Goal: Use online tool/utility: Utilize a website feature to perform a specific function

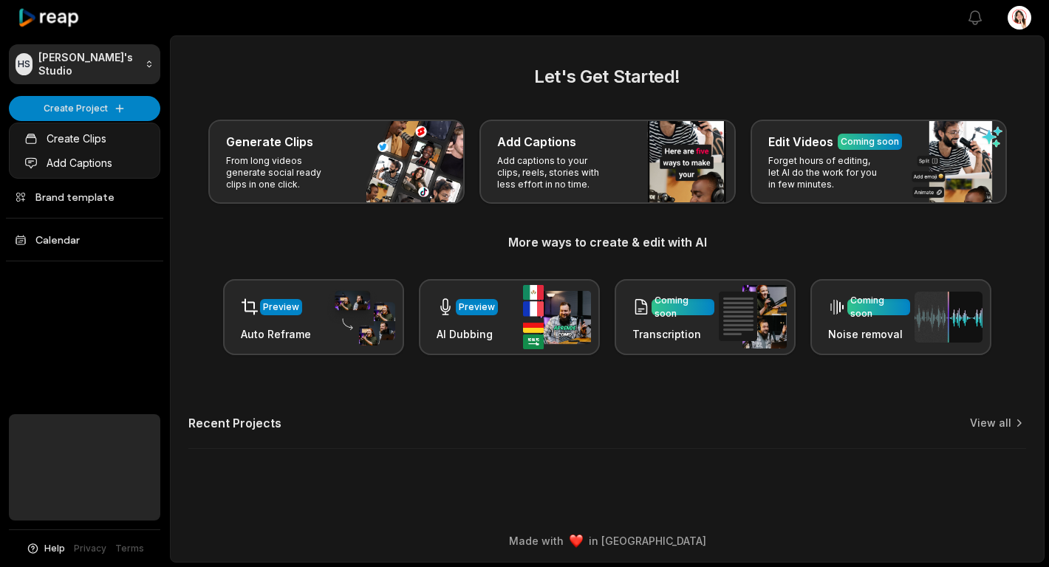
click at [76, 140] on link "Create Clips" at bounding box center [85, 138] width 144 height 24
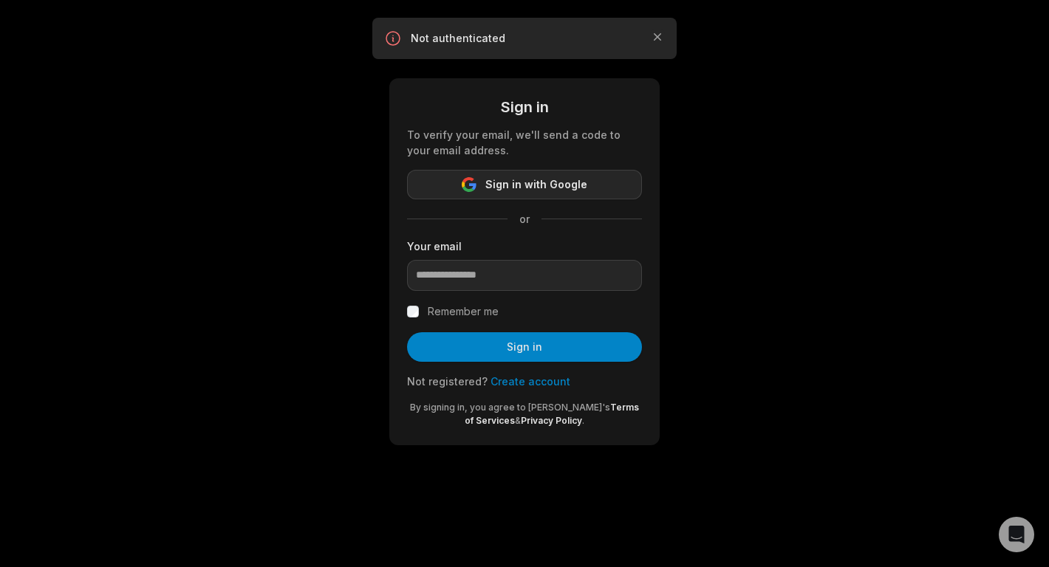
click at [529, 184] on span "Sign in with Google" at bounding box center [536, 185] width 102 height 18
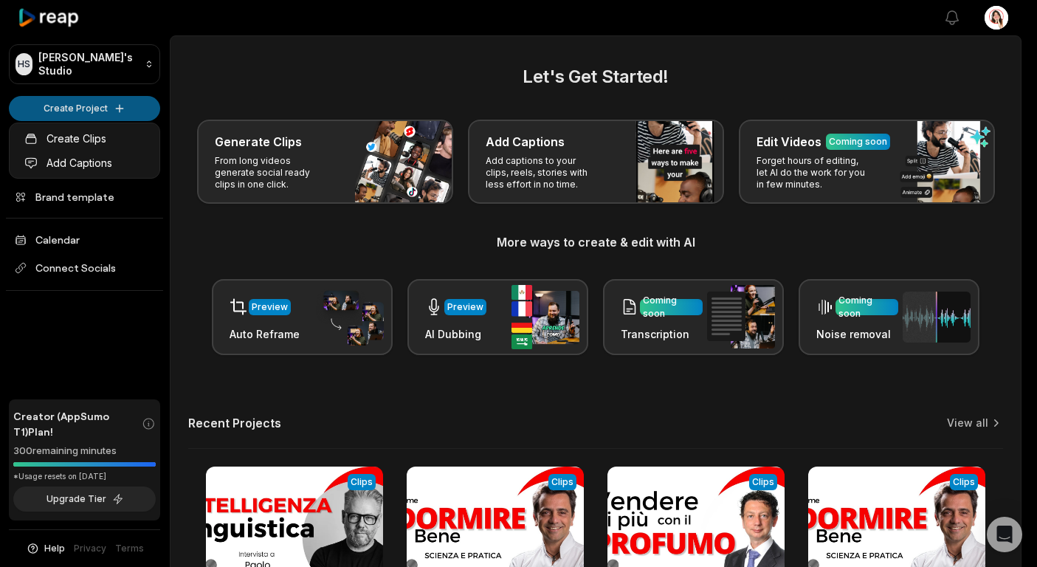
click at [85, 106] on html "HS [PERSON_NAME]'s Studio Create Project Home Projects Brand template Calendar …" at bounding box center [518, 283] width 1037 height 567
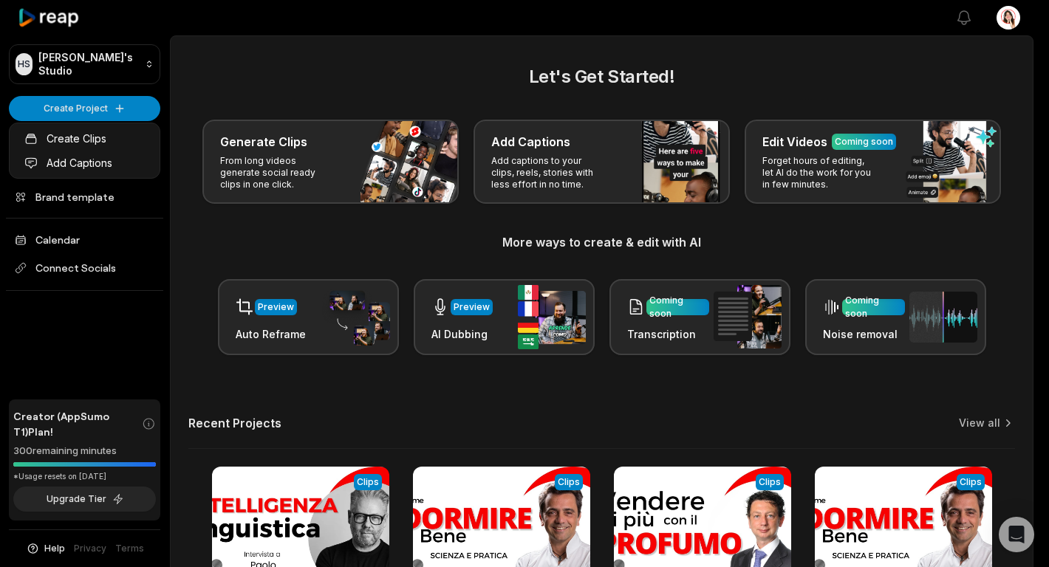
click at [105, 106] on html "HS [PERSON_NAME]'s Studio Create Project Home Projects Brand template Calendar …" at bounding box center [524, 283] width 1049 height 567
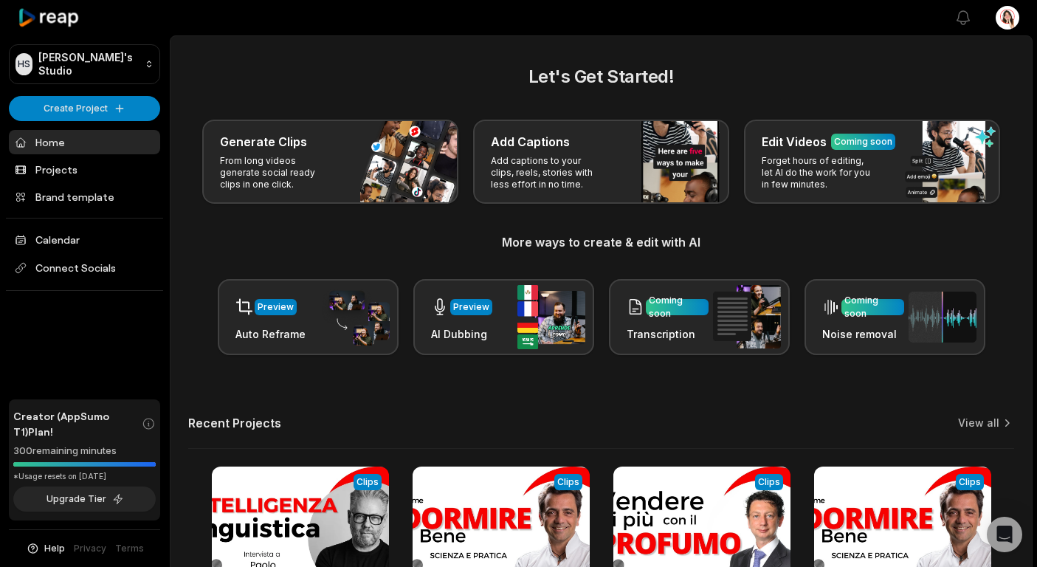
click at [117, 104] on html "HS [PERSON_NAME]'s Studio Create Project Home Projects Brand template Calendar …" at bounding box center [518, 283] width 1037 height 567
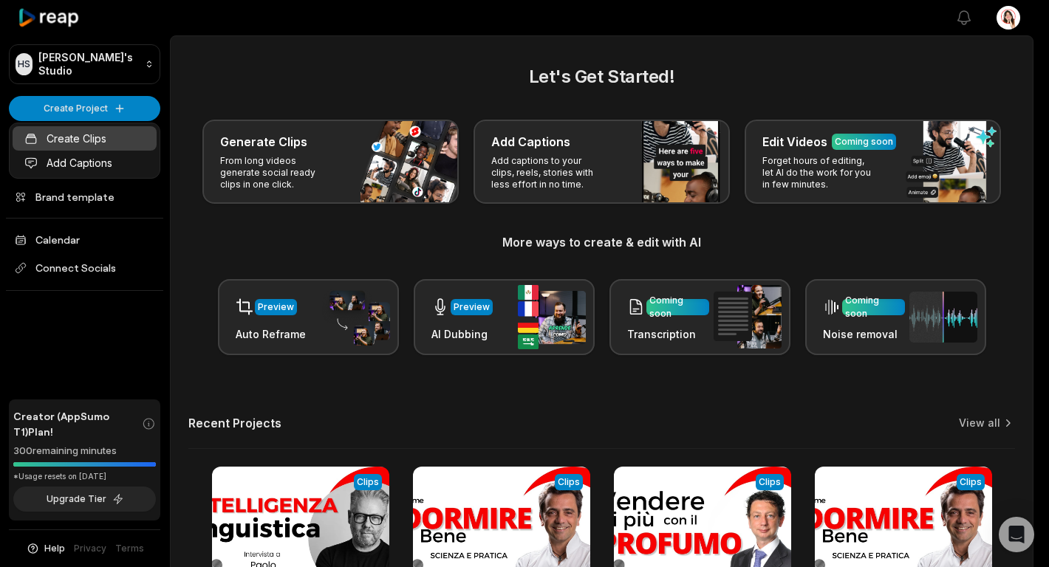
click at [99, 137] on link "Create Clips" at bounding box center [85, 138] width 144 height 24
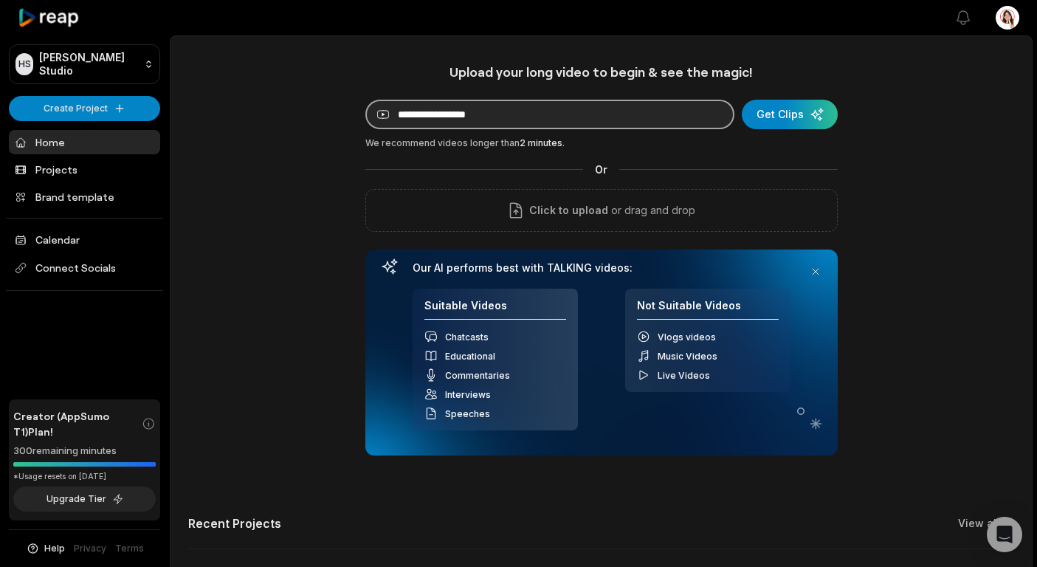
click at [667, 113] on input at bounding box center [550, 115] width 369 height 30
paste input "****"
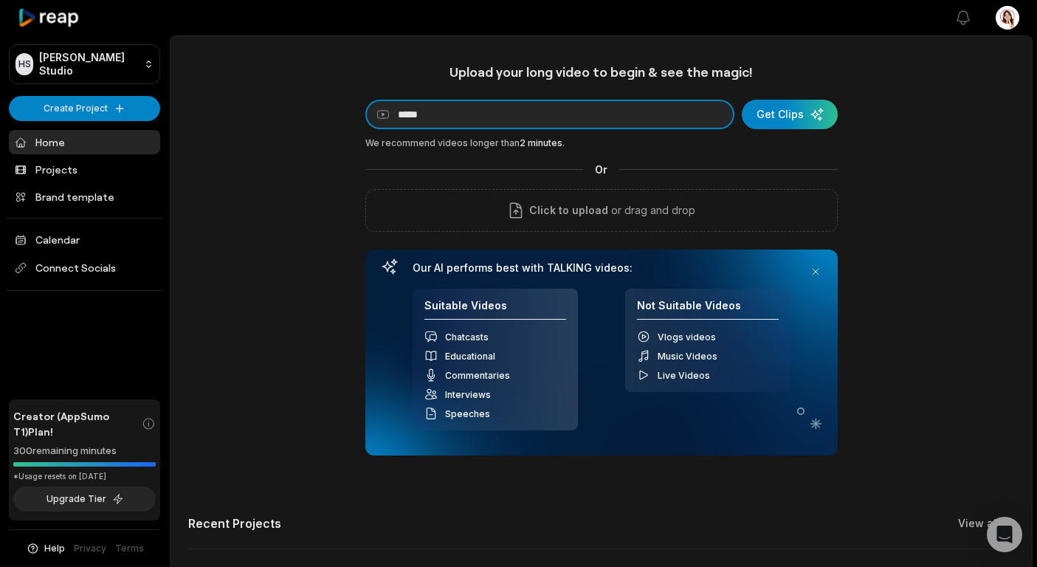
drag, startPoint x: 445, startPoint y: 114, endPoint x: 350, endPoint y: 114, distance: 94.5
click at [351, 114] on div "Upload your long video to begin & see the magic! YouTube link **** Get Clips We…" at bounding box center [602, 412] width 862 height 697
paste input "**********"
type input "**********"
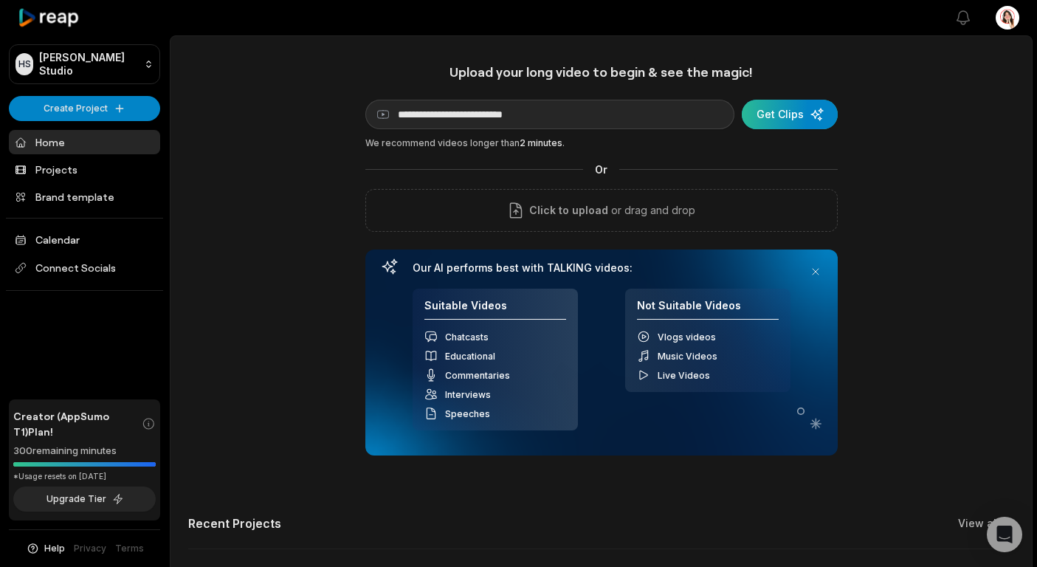
click at [785, 111] on div "submit" at bounding box center [790, 115] width 96 height 30
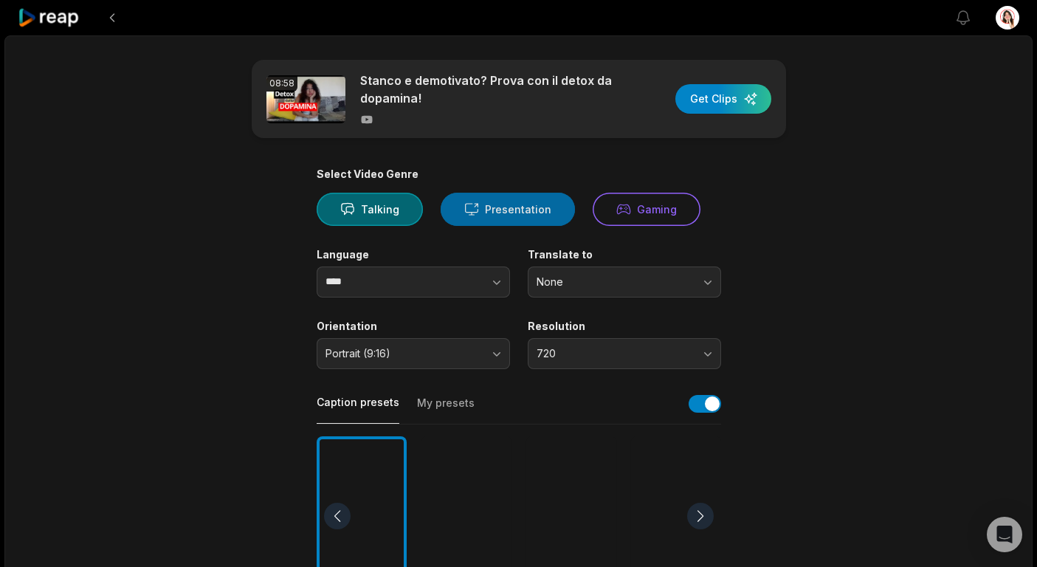
click at [499, 210] on button "Presentation" at bounding box center [508, 209] width 134 height 33
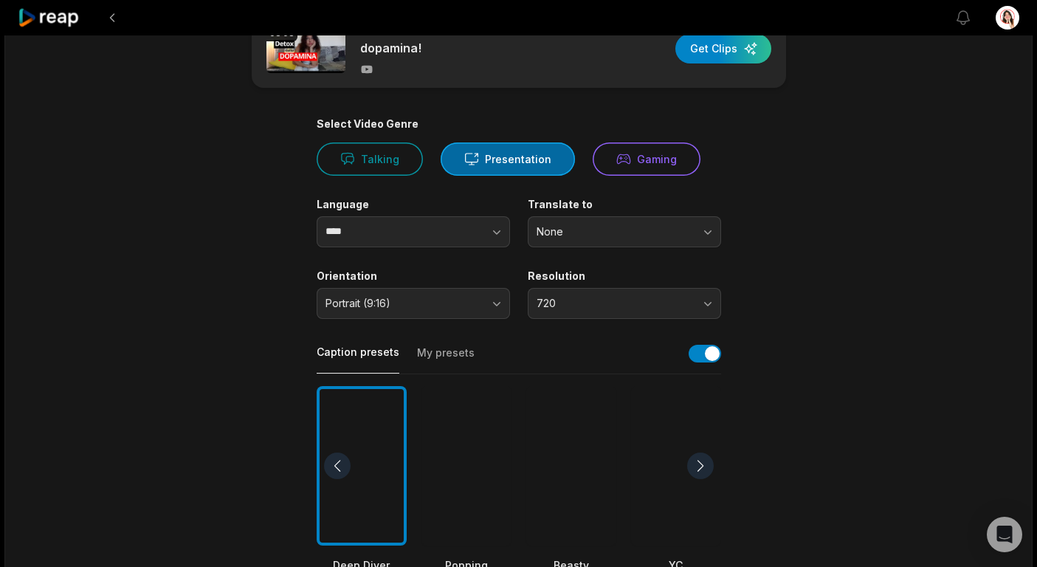
click at [379, 160] on button "Talking" at bounding box center [370, 159] width 106 height 33
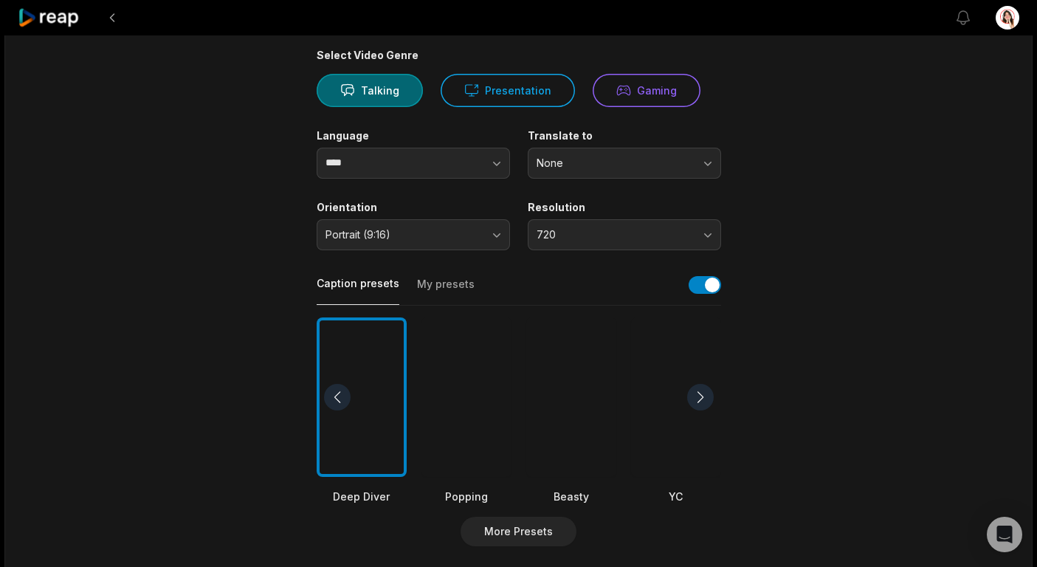
scroll to position [128, 0]
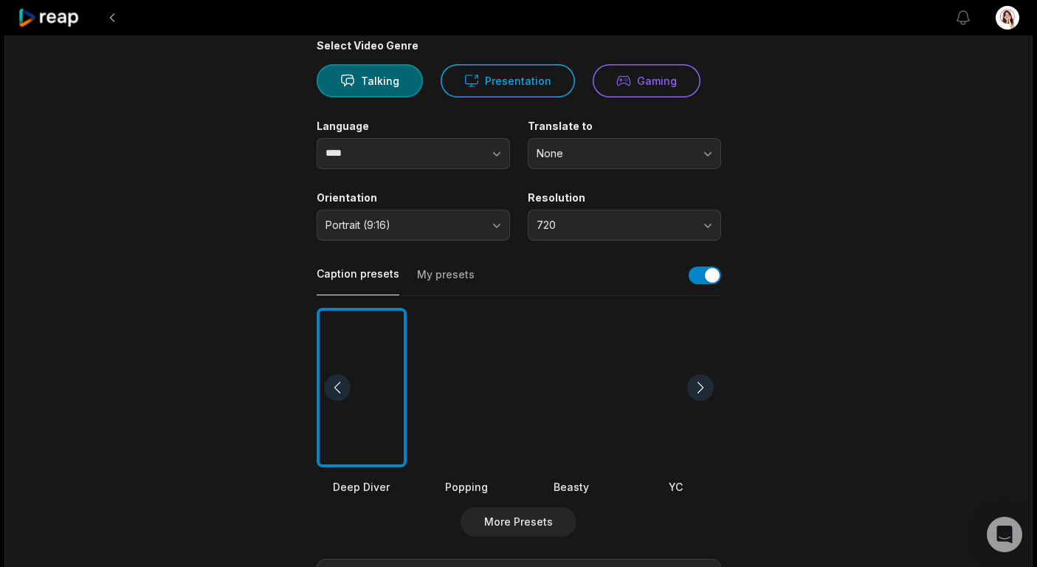
click at [440, 275] on button "My presets" at bounding box center [446, 281] width 58 height 28
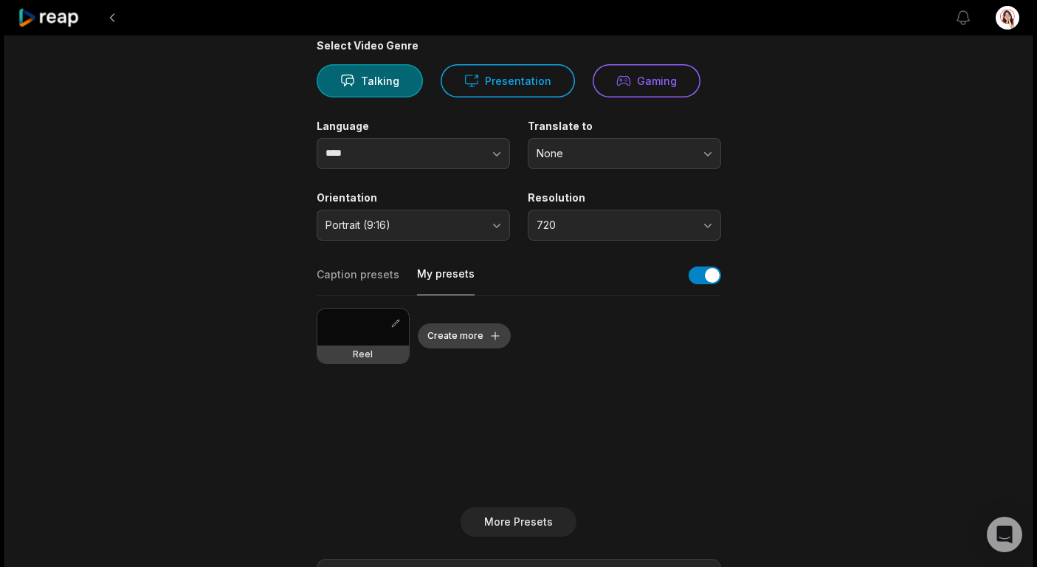
click at [461, 340] on button "Create more" at bounding box center [464, 335] width 93 height 25
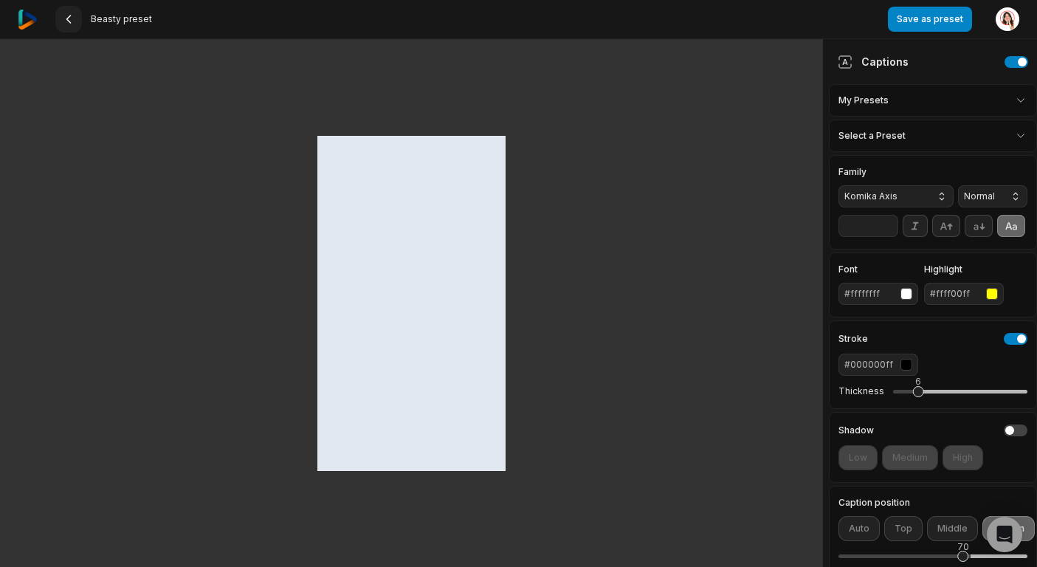
click at [66, 22] on icon at bounding box center [69, 19] width 12 height 12
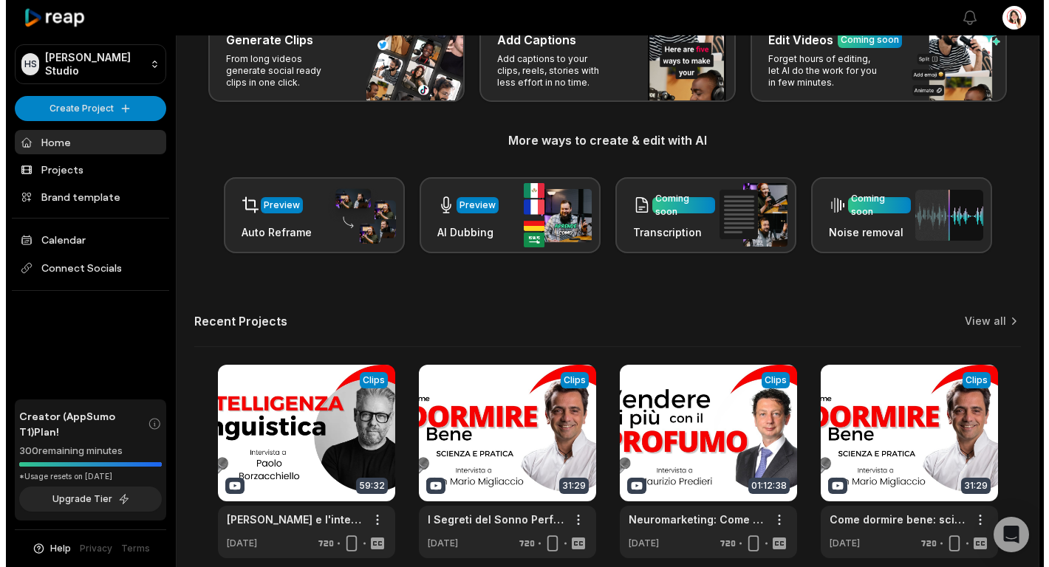
scroll to position [107, 0]
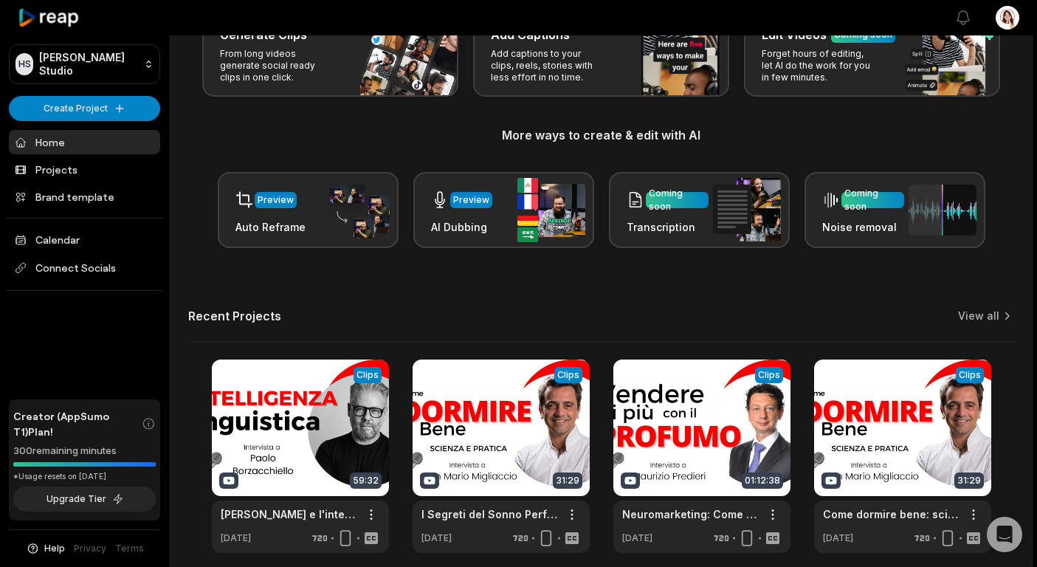
click at [90, 104] on html "HS Heidi's Studio Create Project Home Projects Brand template Calendar Connect …" at bounding box center [518, 176] width 1037 height 567
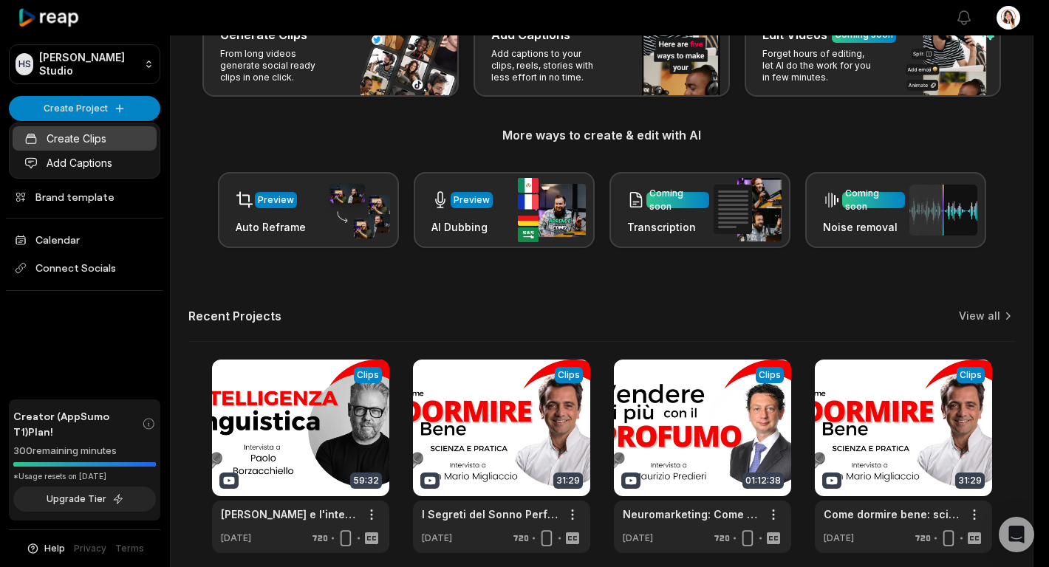
click at [79, 144] on link "Create Clips" at bounding box center [85, 138] width 144 height 24
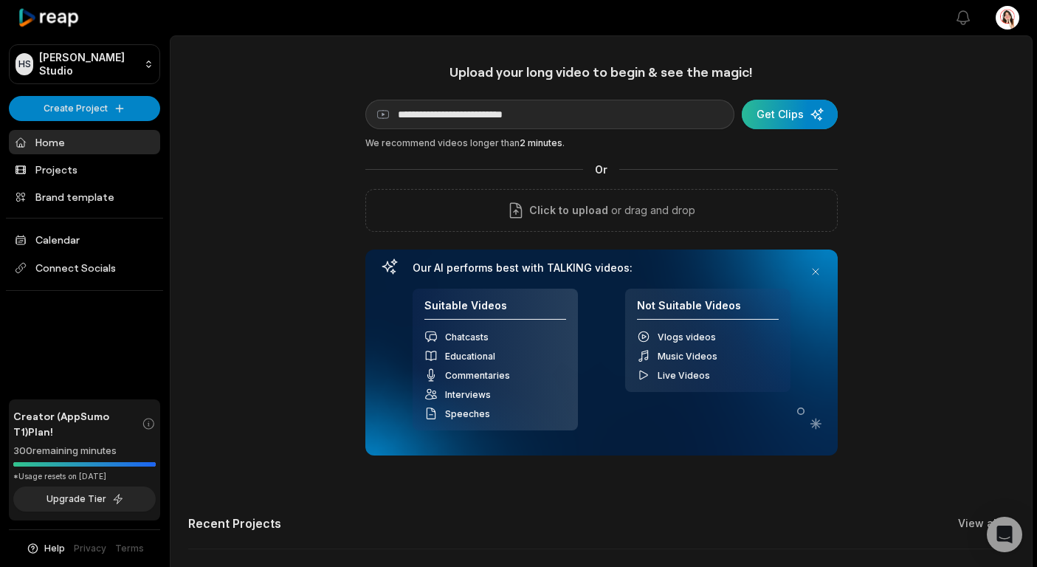
type input "**********"
click at [789, 115] on div "submit" at bounding box center [790, 115] width 96 height 30
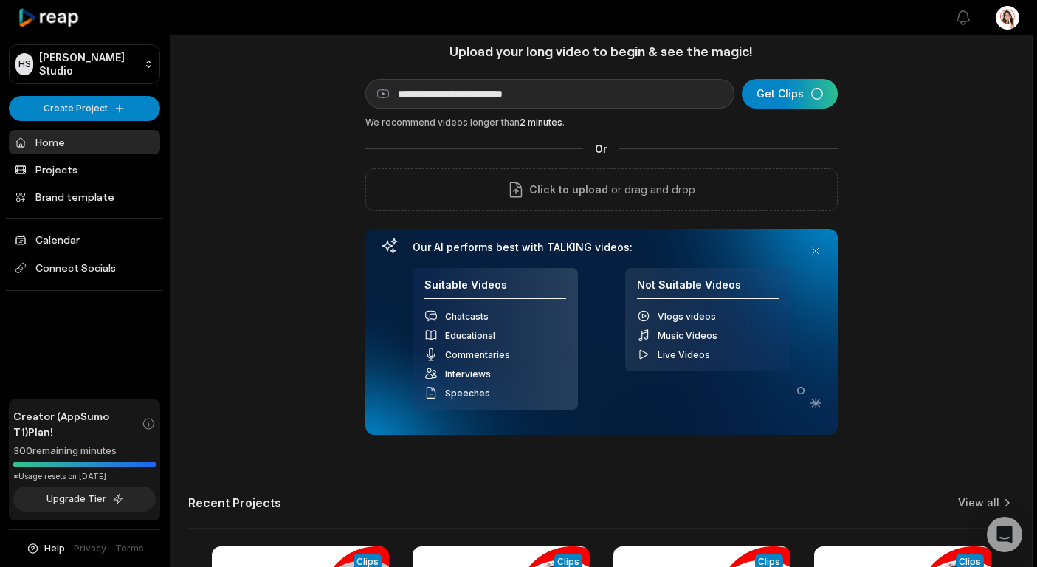
scroll to position [17, 0]
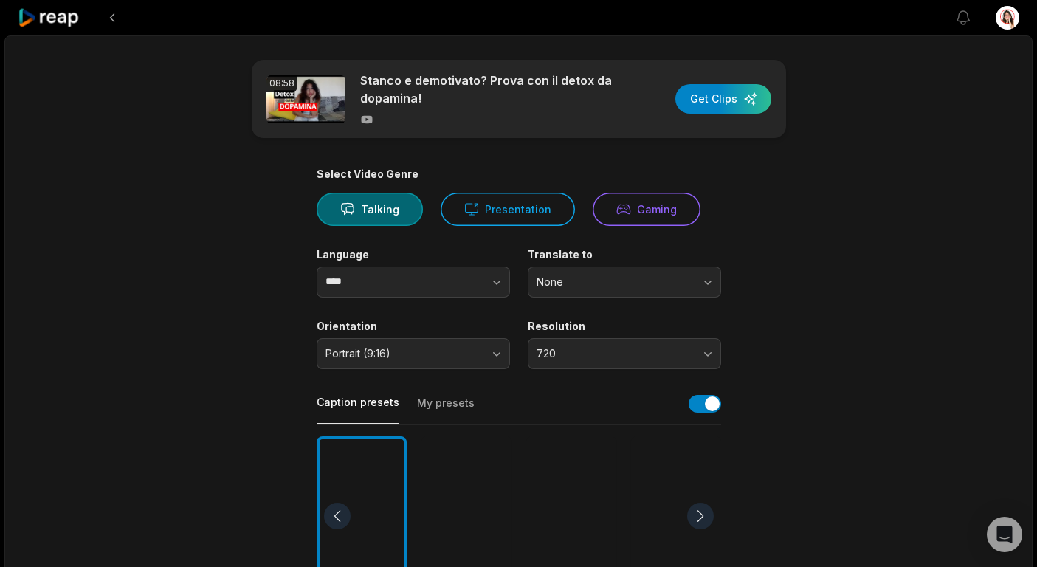
scroll to position [141, 0]
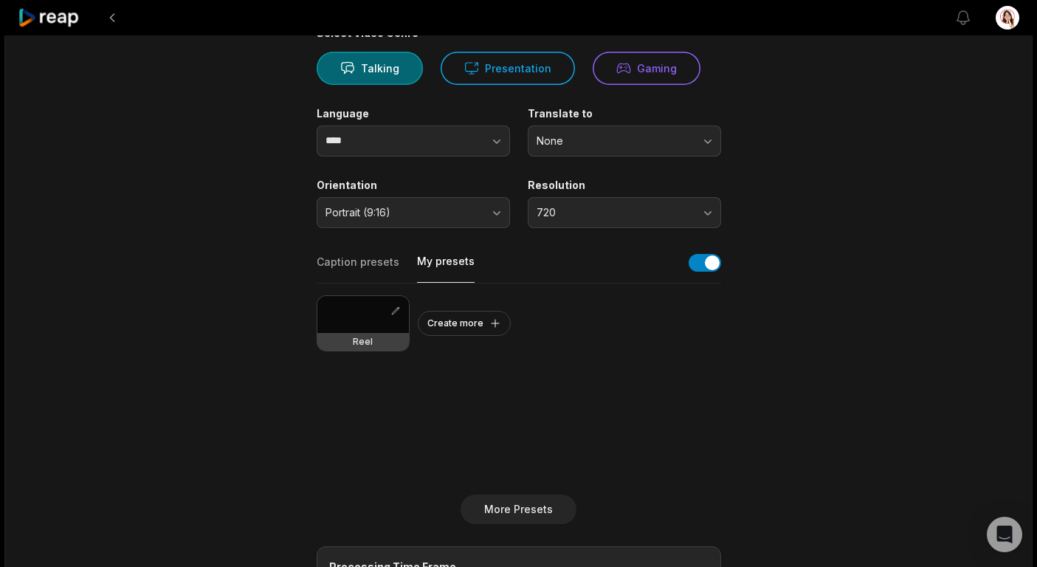
click at [433, 264] on button "My presets" at bounding box center [446, 268] width 58 height 29
click at [375, 340] on div "Reel" at bounding box center [364, 342] width 92 height 18
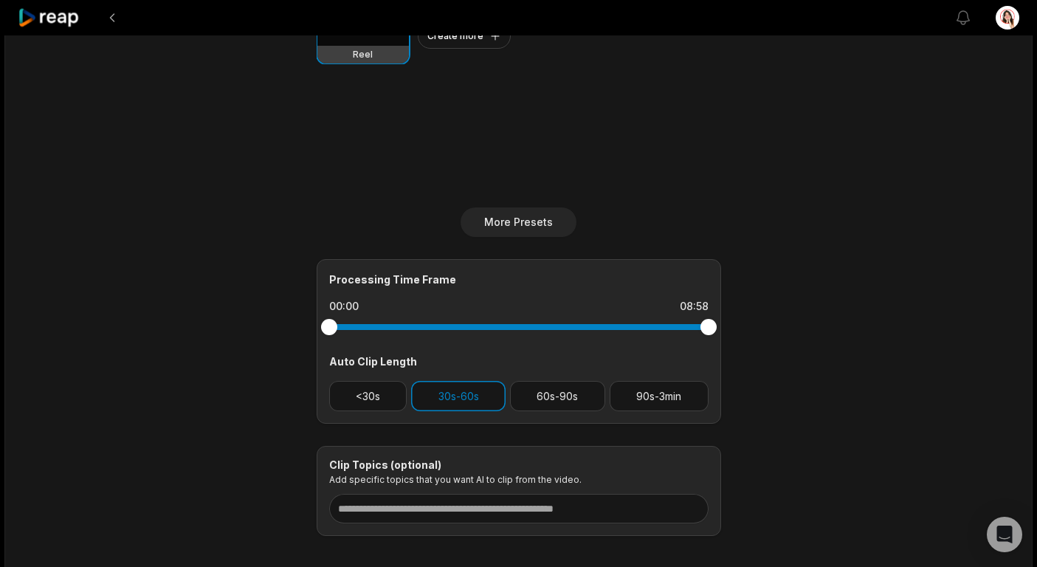
scroll to position [434, 0]
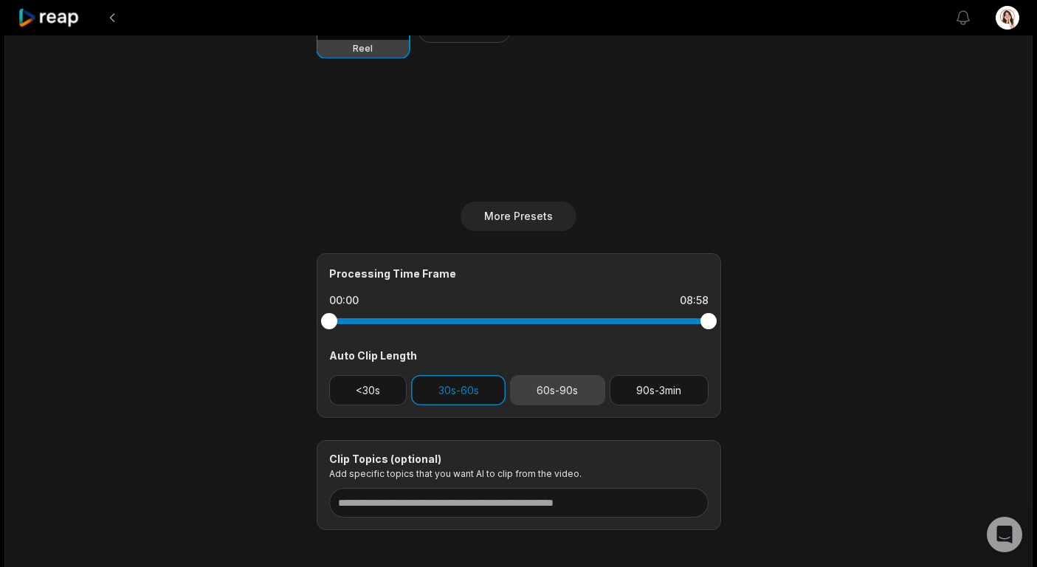
click at [550, 390] on button "60s-90s" at bounding box center [557, 390] width 95 height 30
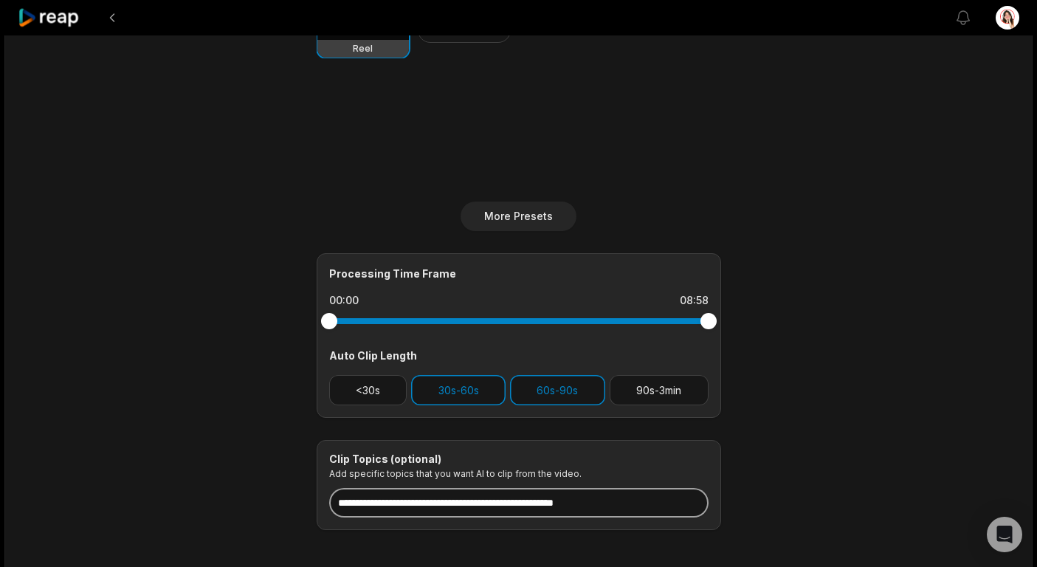
click at [612, 504] on input at bounding box center [519, 503] width 380 height 30
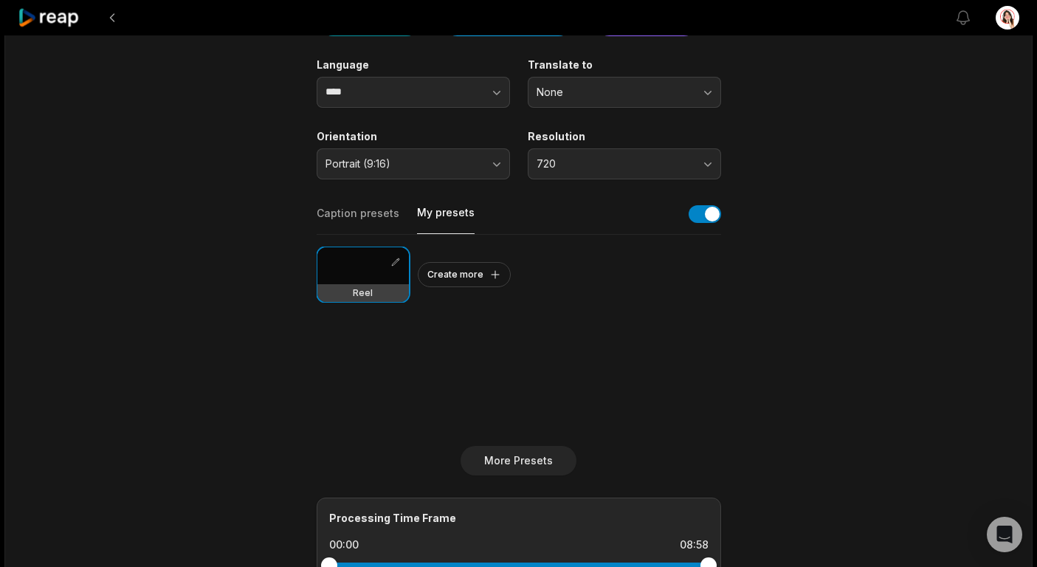
scroll to position [0, 0]
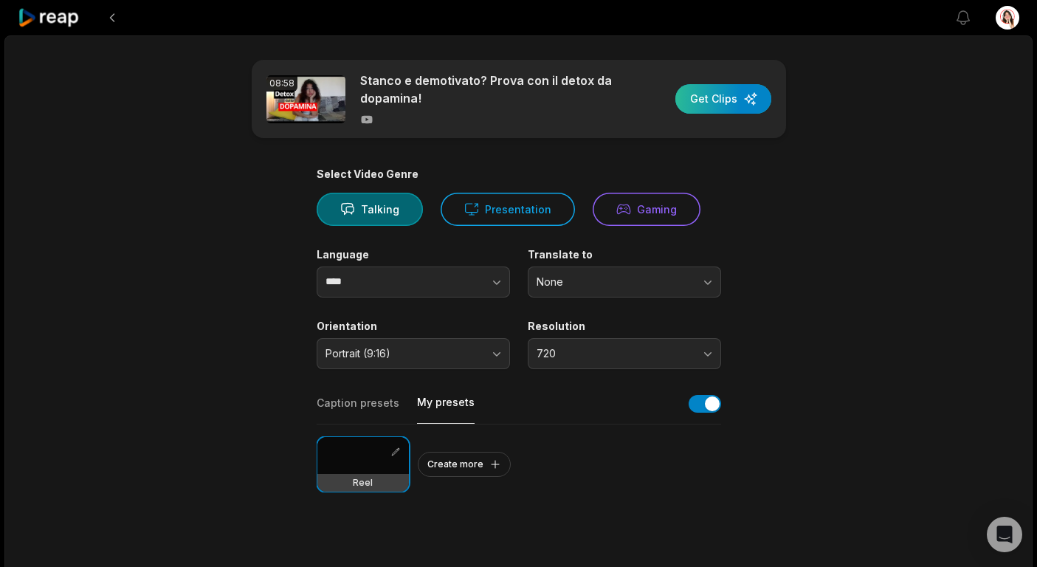
click at [713, 101] on div "button" at bounding box center [724, 99] width 96 height 30
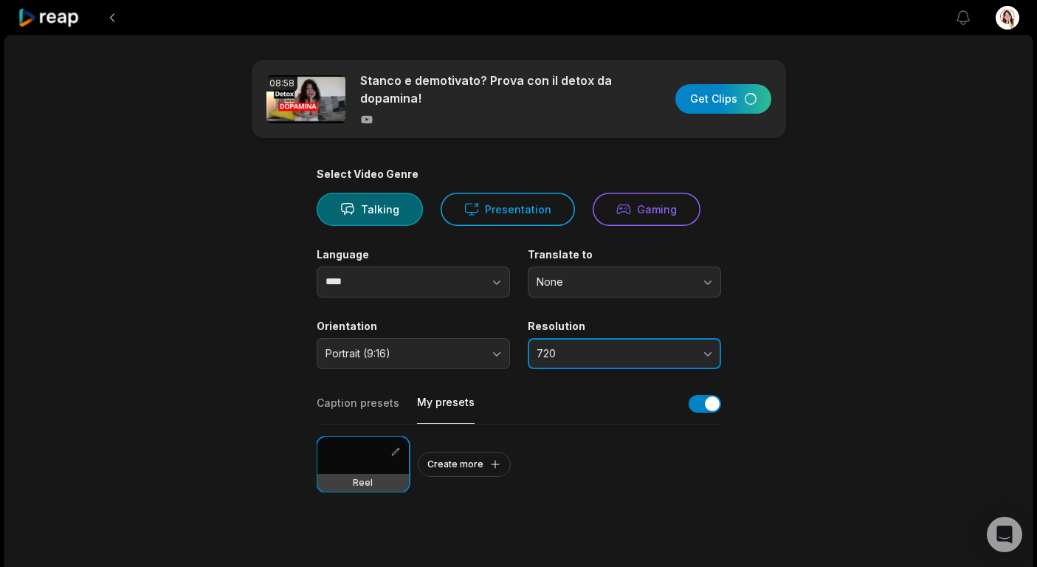
click at [653, 351] on span "720" at bounding box center [614, 353] width 155 height 13
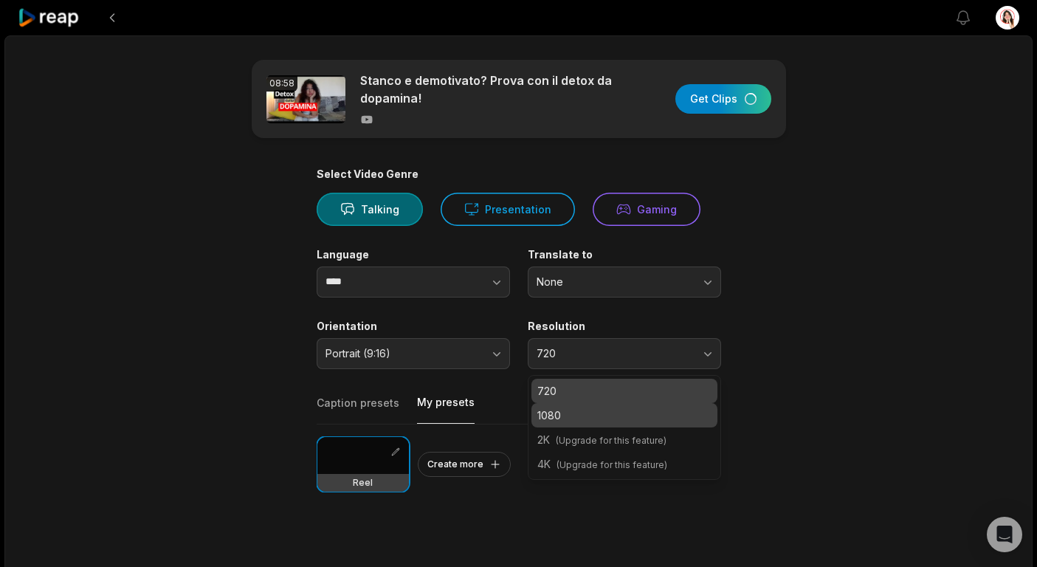
click at [549, 421] on p "1080" at bounding box center [625, 416] width 174 height 16
